Goal: Transaction & Acquisition: Purchase product/service

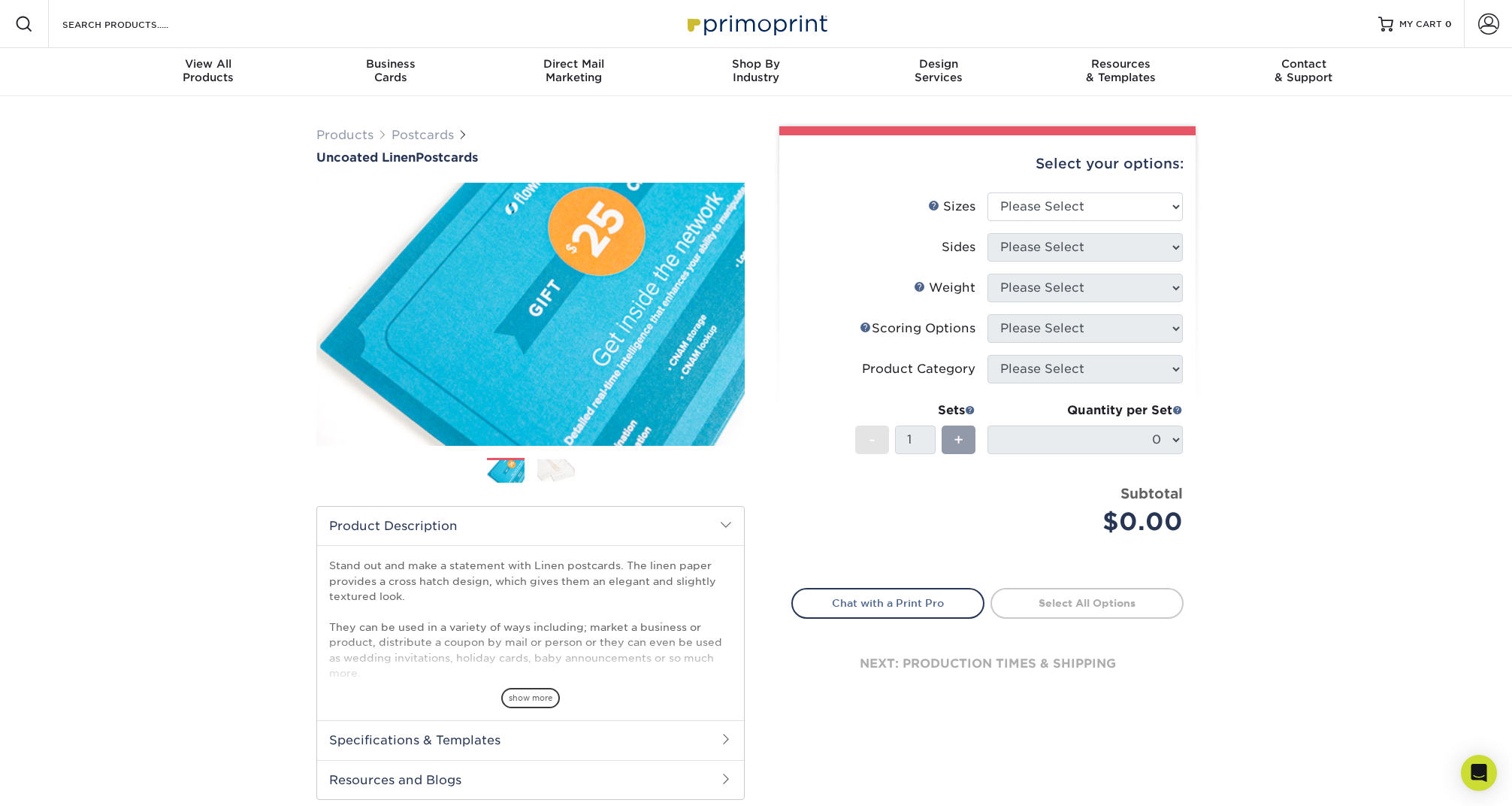
click at [569, 465] on img at bounding box center [556, 471] width 38 height 24
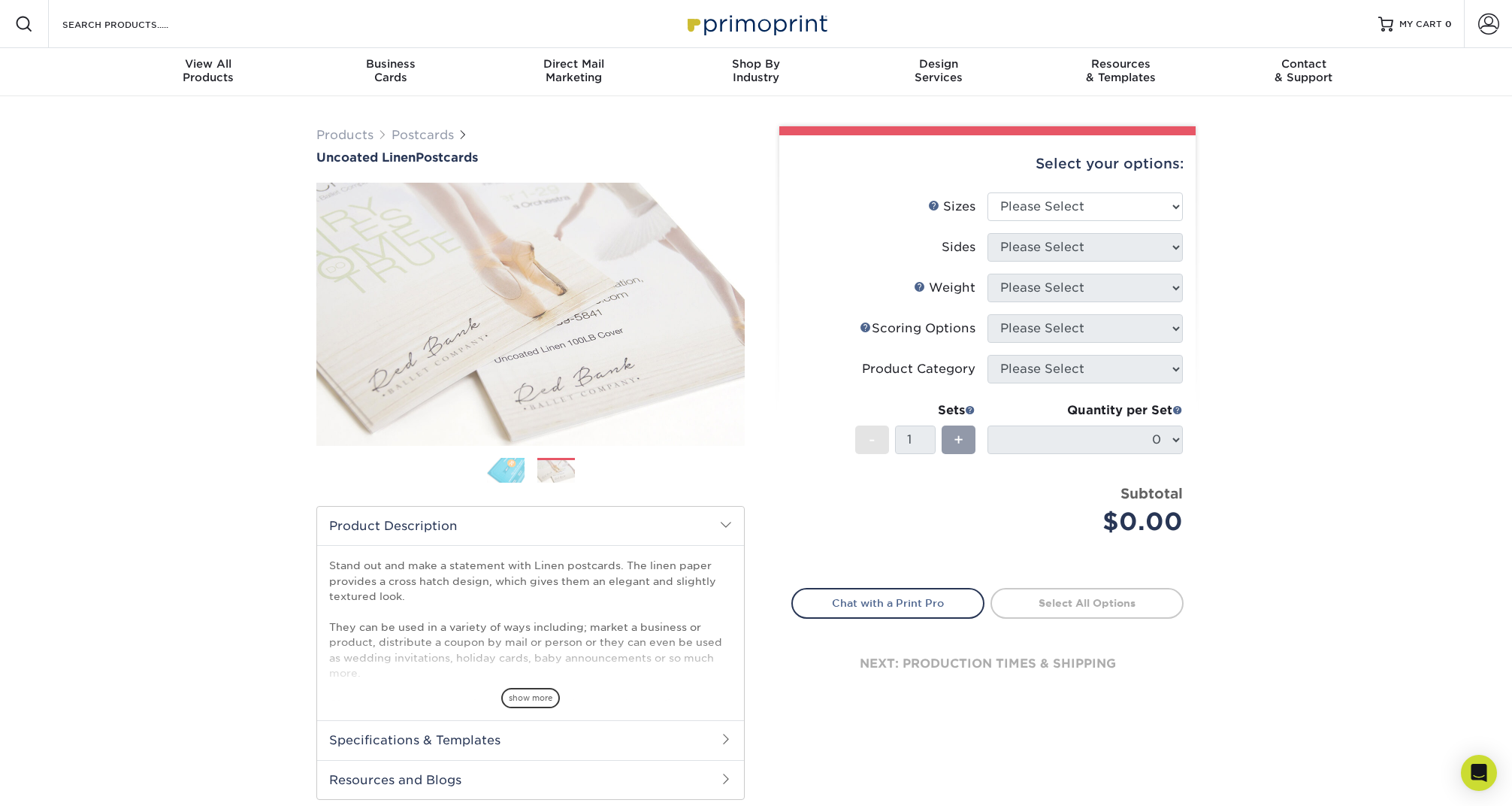
click at [504, 469] on img at bounding box center [506, 470] width 38 height 26
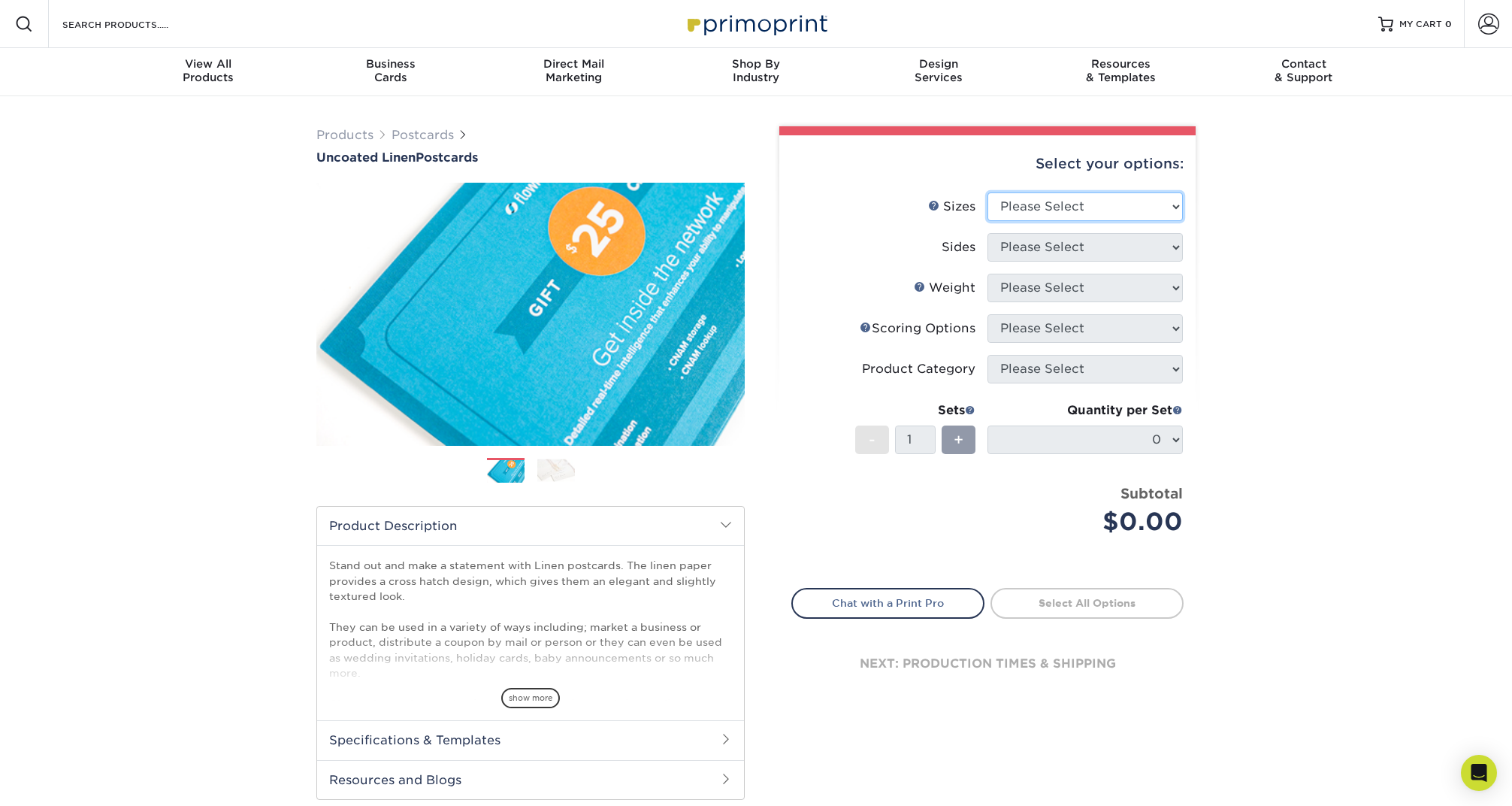
click at [1016, 207] on select "Please Select 1.5" x 7" 2" x 6" 2" x 8" 2.12" x 5.5" 2.75" x 4.25" 2.75" x 8.5"…" at bounding box center [1085, 207] width 196 height 28
select select "4.00x6.00"
click at [987, 192] on select "Please Select 1.5" x 7" 2" x 6" 2" x 8" 2.12" x 5.5" 2.75" x 4.25" 2.75" x 8.5"…" at bounding box center [1085, 207] width 196 height 28
click at [1132, 242] on select "Please Select Print Both Sides Print Front Only" at bounding box center [1085, 247] width 196 height 28
select select "13abbda7-1d64-4f25-8bb2-c179b224825d"
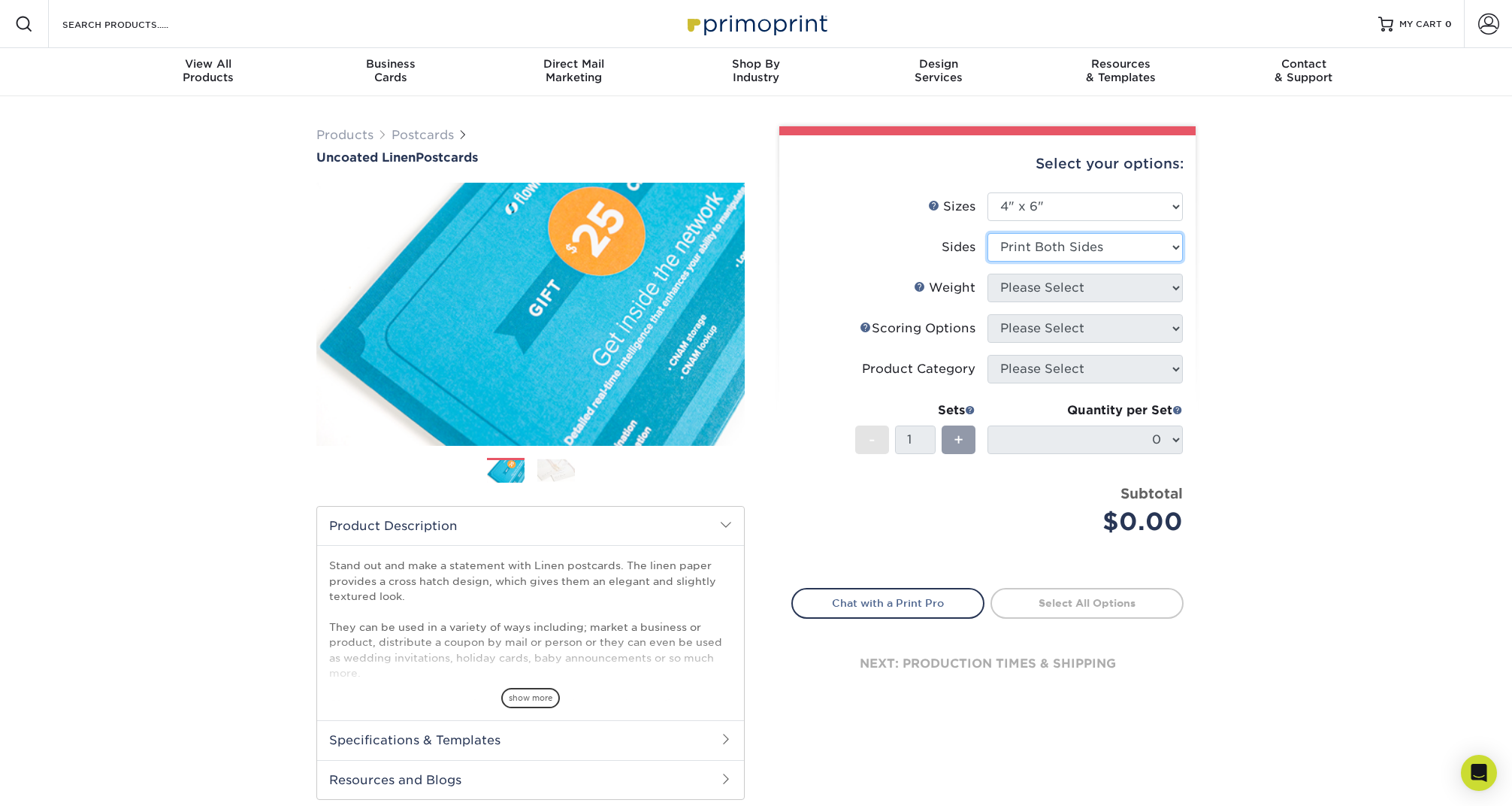
click at [987, 233] on select "Please Select Print Both Sides Print Front Only" at bounding box center [1085, 247] width 196 height 28
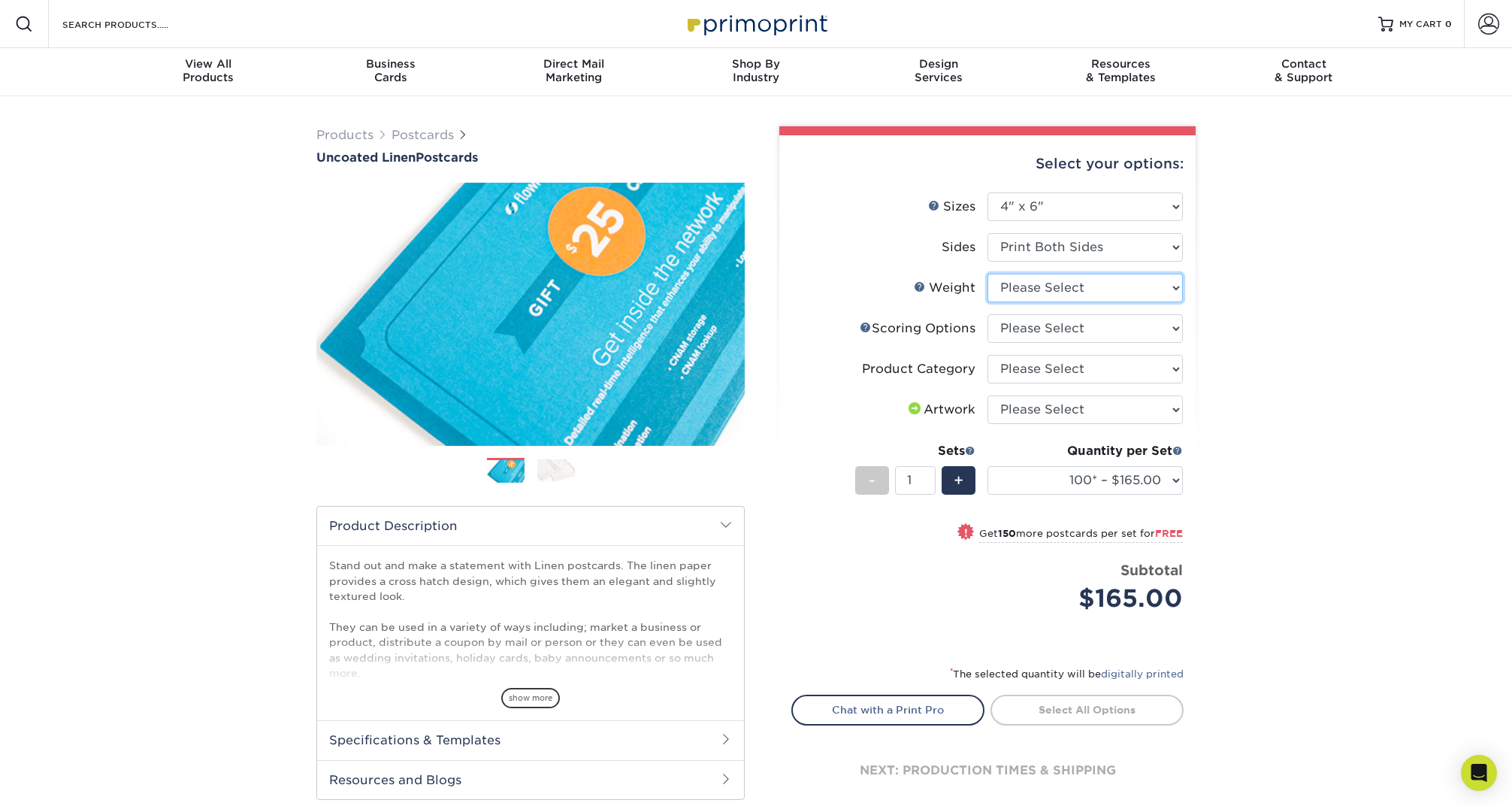
click at [1114, 277] on select "Please Select 100LB" at bounding box center [1085, 288] width 196 height 28
select select "100LB"
click at [987, 273] on select "Please Select 100LB" at bounding box center [1085, 288] width 196 height 28
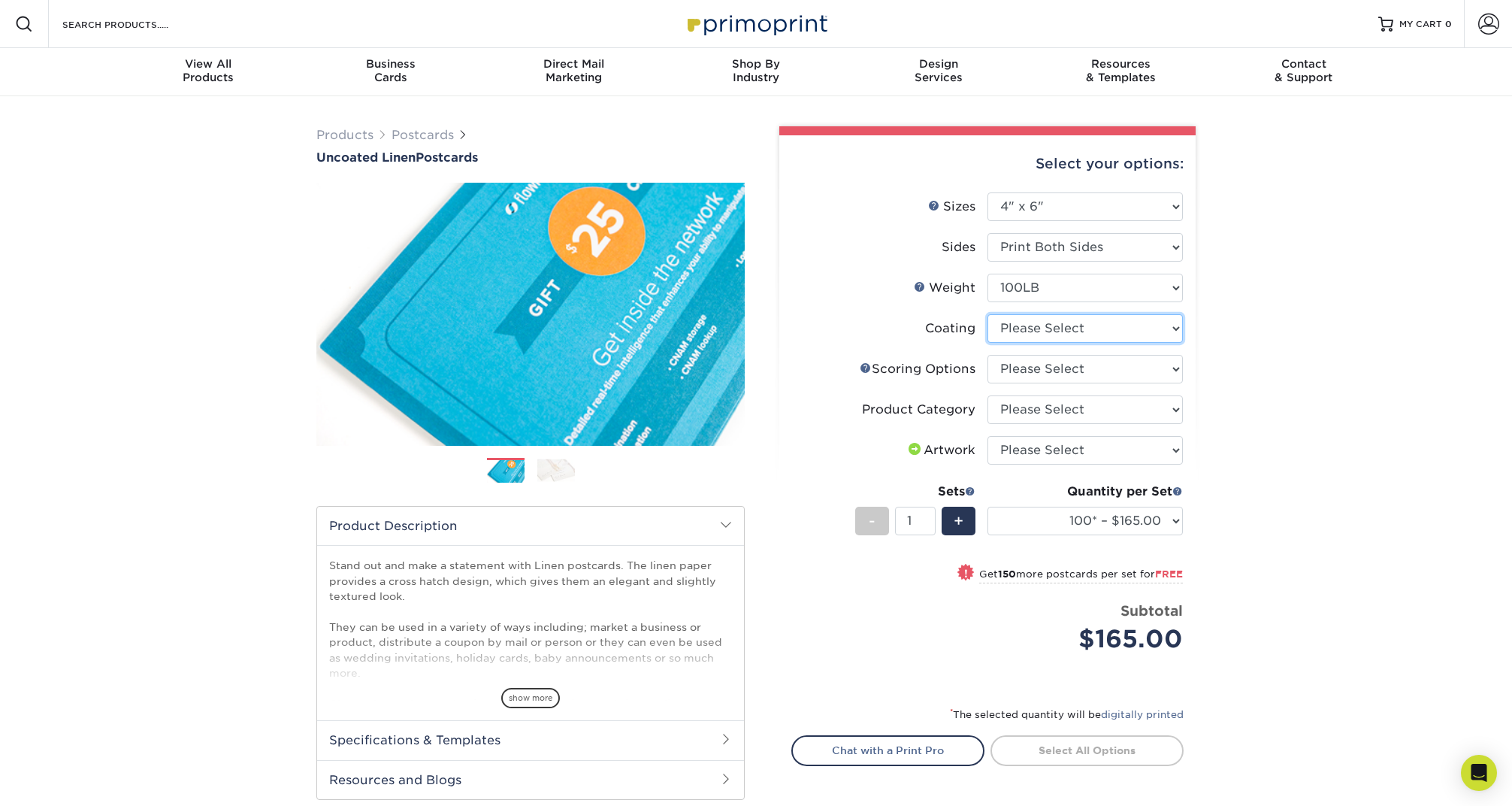
click at [1051, 335] on select at bounding box center [1085, 328] width 196 height 28
select select "3e7618de-abca-4bda-9f97-8b9129e913d8"
click at [987, 314] on select at bounding box center [1085, 328] width 196 height 28
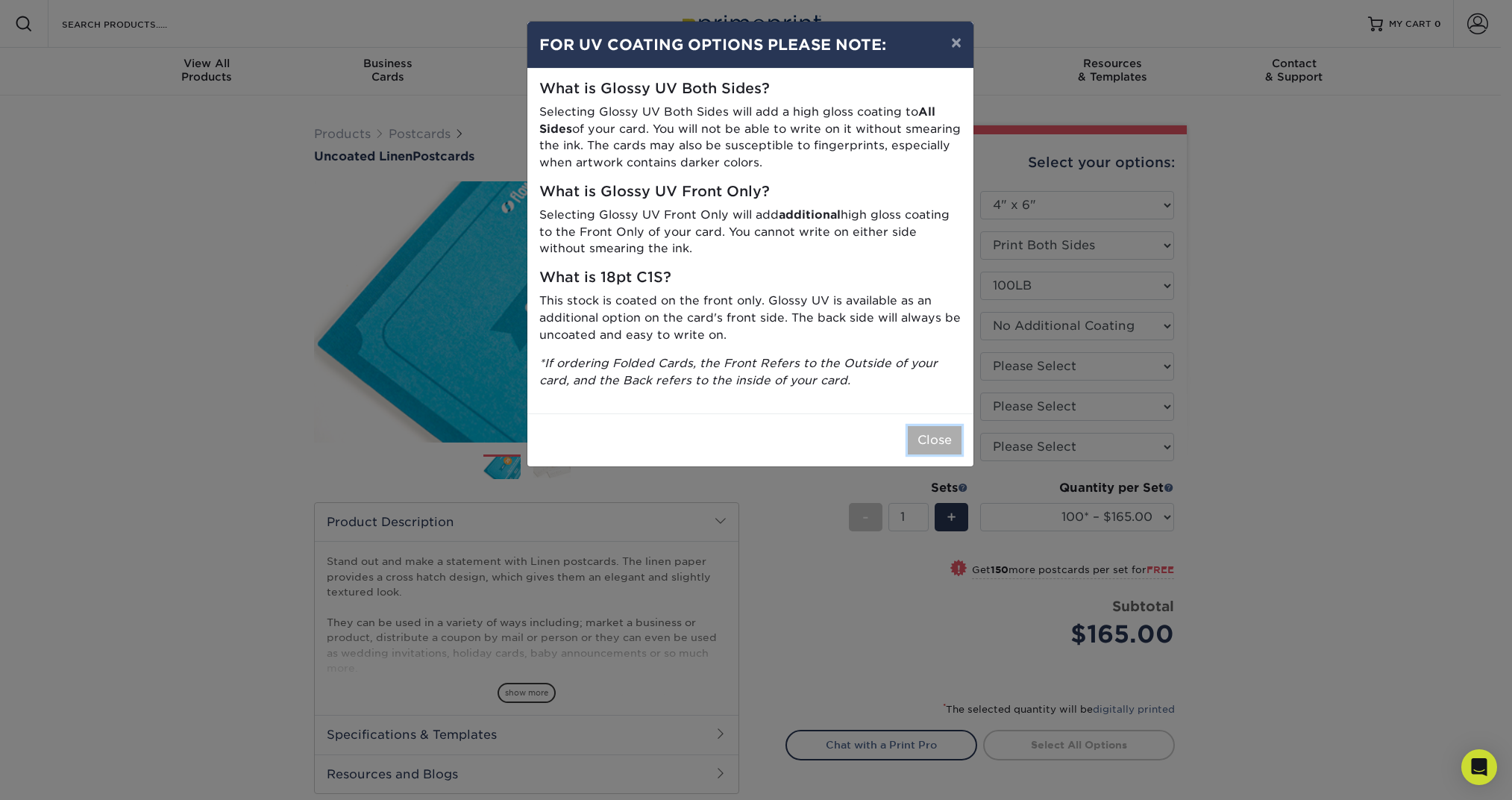
click at [928, 442] on button "Close" at bounding box center [934, 440] width 54 height 28
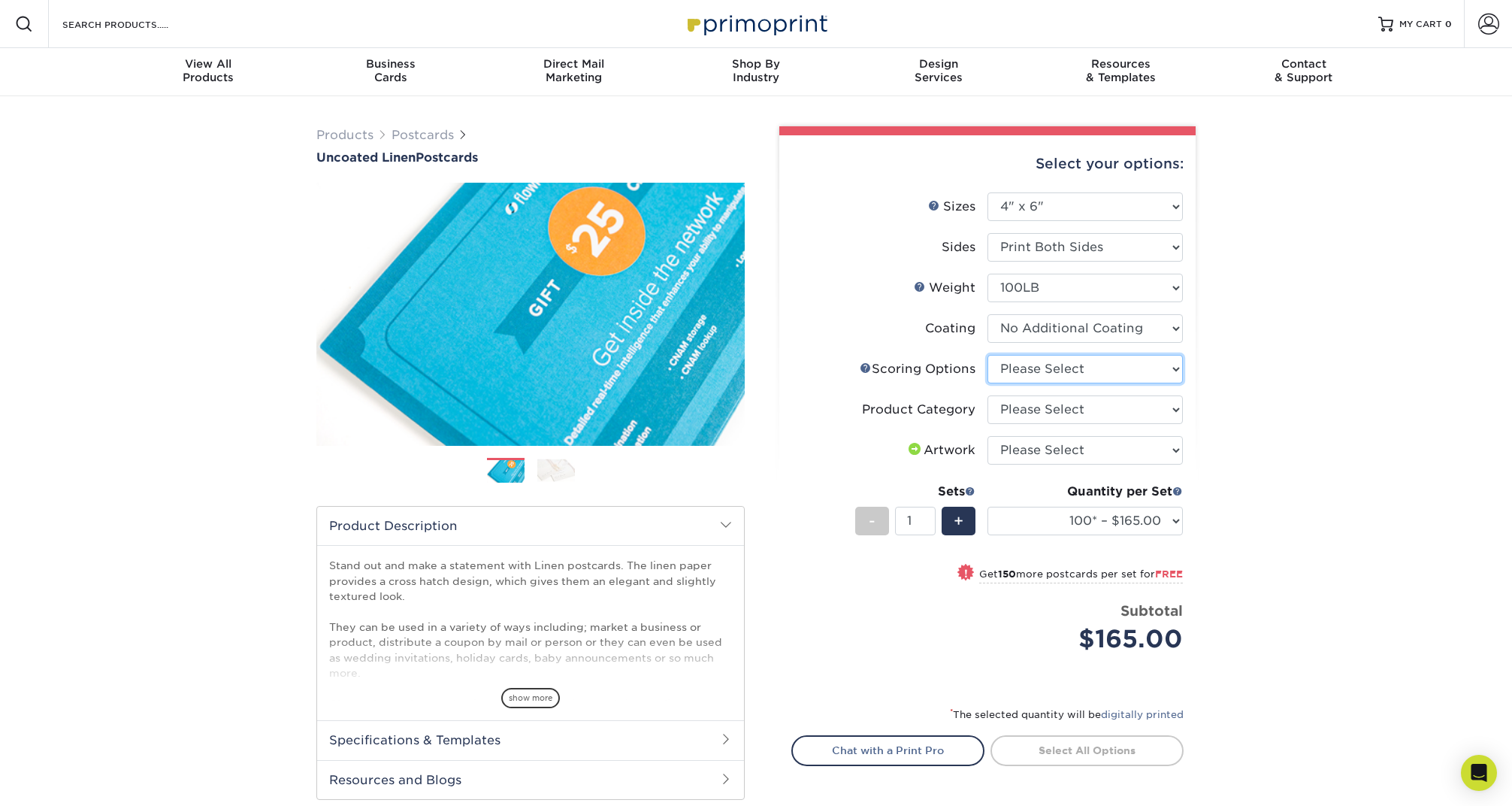
click at [1020, 368] on select "Please Select No Scoring One Score Score in Half" at bounding box center [1085, 369] width 196 height 28
select select "16ebe401-5398-422d-8cb0-f3adbb82deb5"
click at [987, 355] on select "Please Select No Scoring One Score Score in Half" at bounding box center [1085, 369] width 196 height 28
click at [1073, 416] on select "Please Select Postcards" at bounding box center [1085, 409] width 196 height 28
select select "9b7272e0-d6c8-4c3c-8e97-d3a1bcdab858"
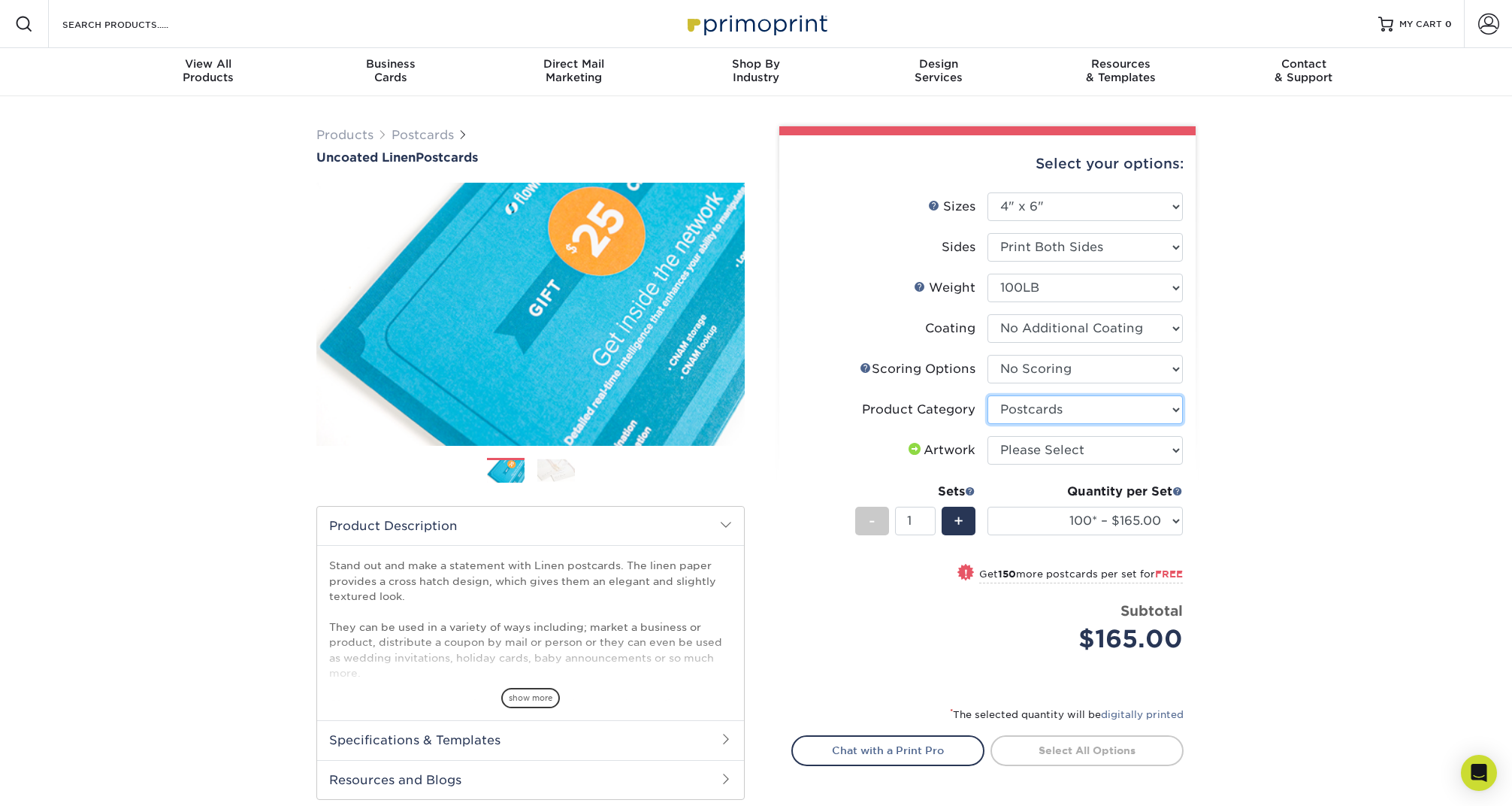
click at [987, 395] on select "Please Select Postcards" at bounding box center [1085, 409] width 196 height 28
click at [1074, 448] on select "Please Select I will upload files I need a design - $150" at bounding box center [1085, 450] width 196 height 28
select select "upload"
click at [987, 436] on select "Please Select I will upload files I need a design - $150" at bounding box center [1085, 450] width 196 height 28
click at [1172, 522] on select "100* – $165.00 250* – $165.00 500* – $168.00 750 – $189.00 1000 – $211.00 1500 …" at bounding box center [1085, 521] width 196 height 28
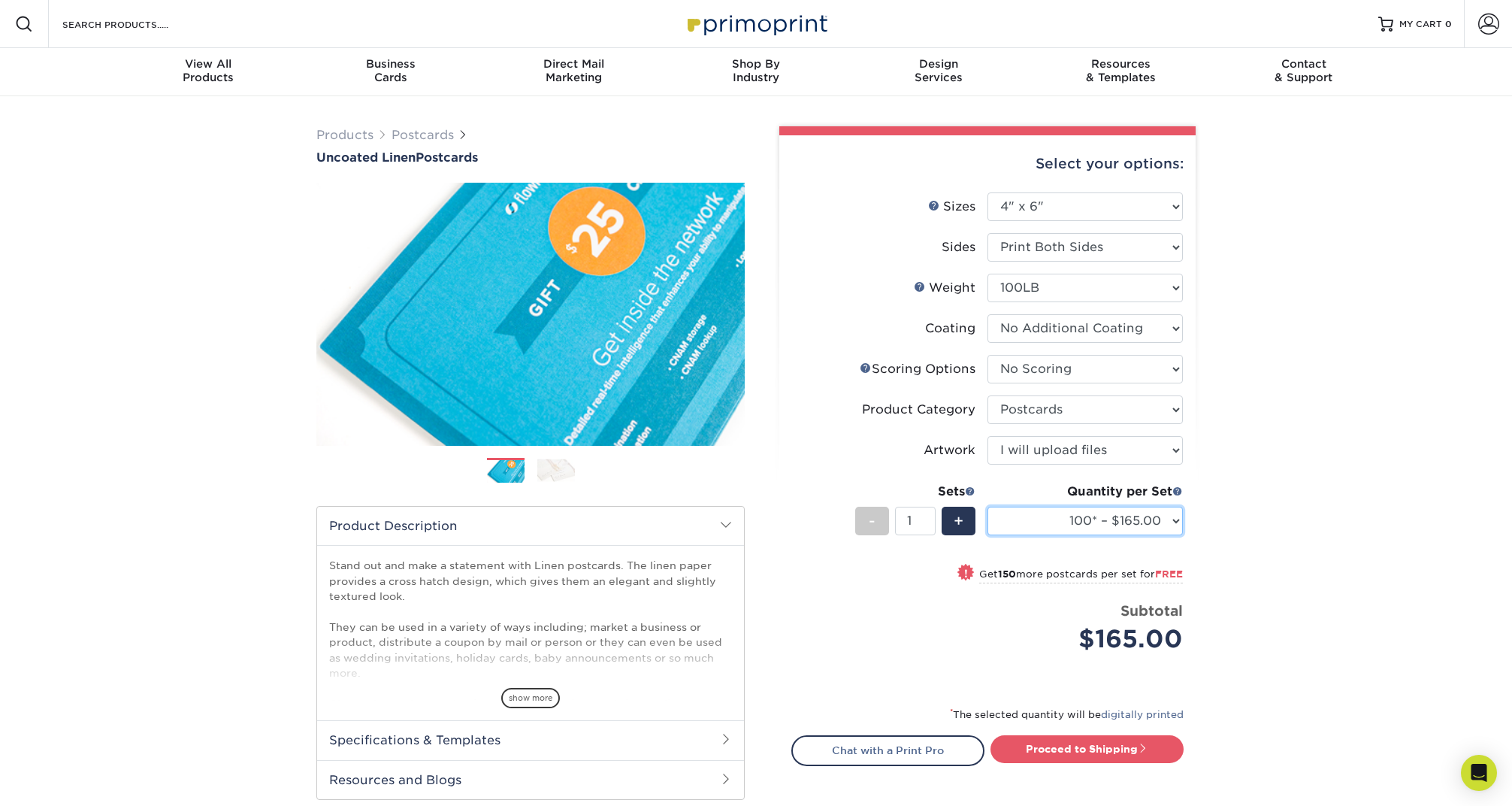
click at [987, 507] on select "100* – $165.00 250* – $165.00 500* – $168.00 750 – $189.00 1000 – $211.00 1500 …" at bounding box center [1085, 521] width 196 height 28
